Goal: Information Seeking & Learning: Learn about a topic

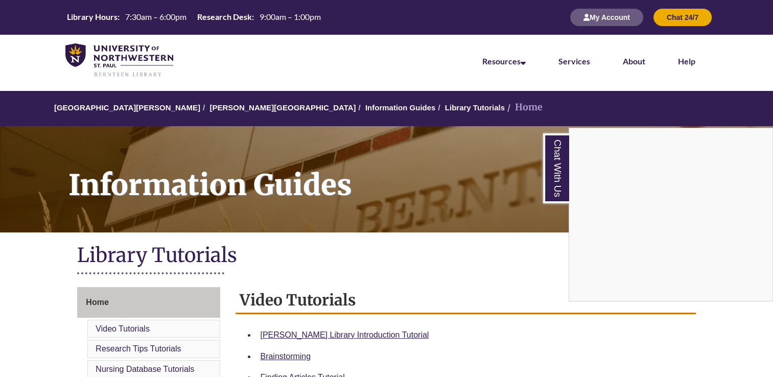
click at [225, 106] on div "Chat With Us" at bounding box center [386, 188] width 773 height 377
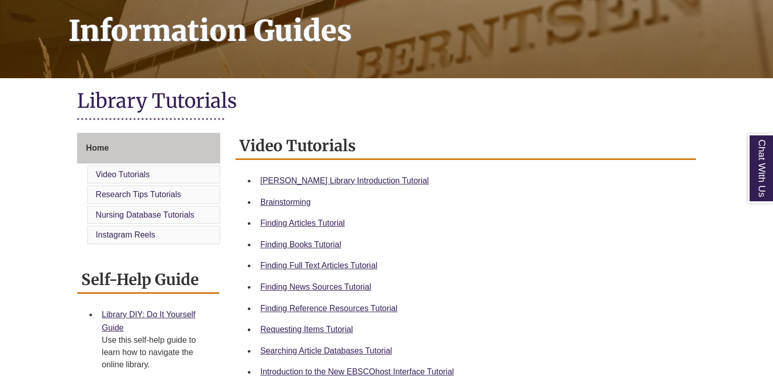
scroll to position [155, 0]
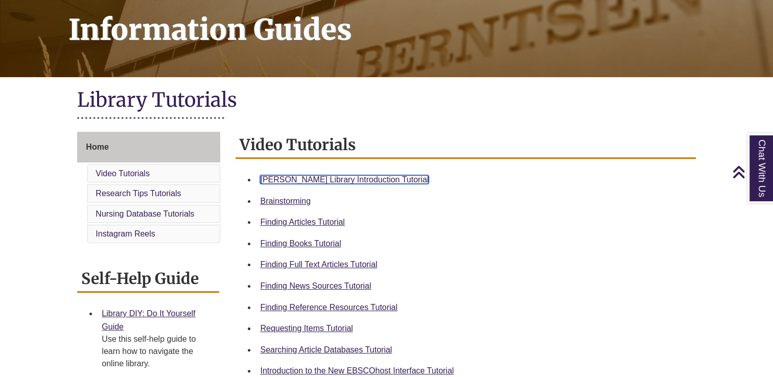
click at [364, 176] on link "Berntsen Library Introduction Tutorial" at bounding box center [344, 179] width 169 height 9
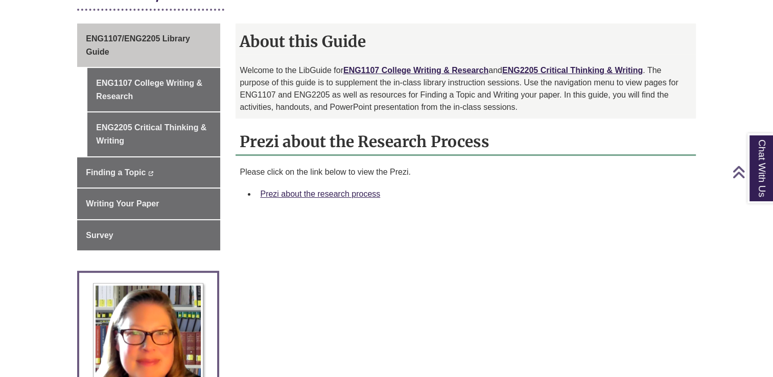
scroll to position [264, 0]
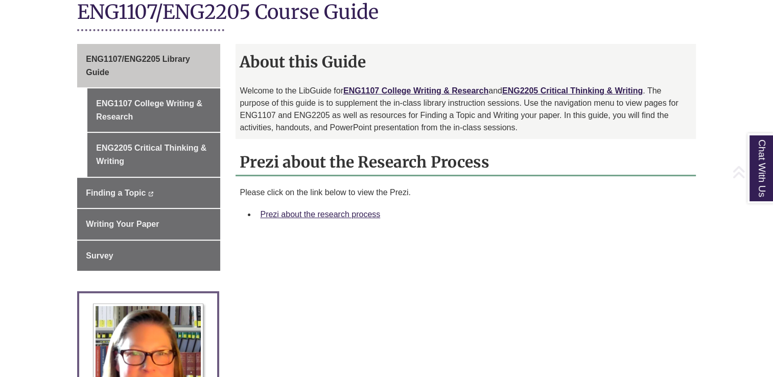
scroll to position [244, 0]
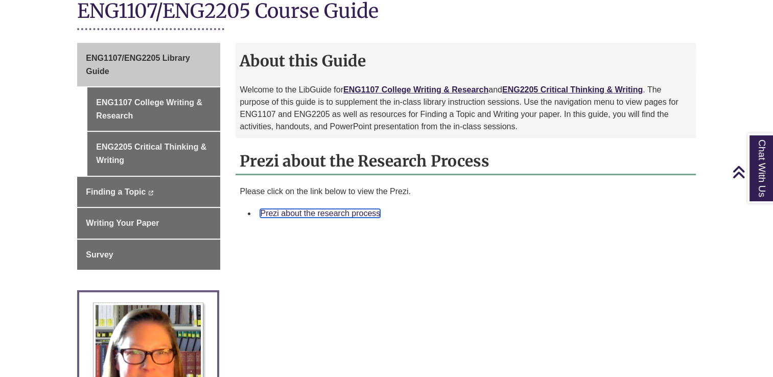
click at [323, 210] on link "Prezi about the research process" at bounding box center [320, 213] width 120 height 9
